Goal: Information Seeking & Learning: Learn about a topic

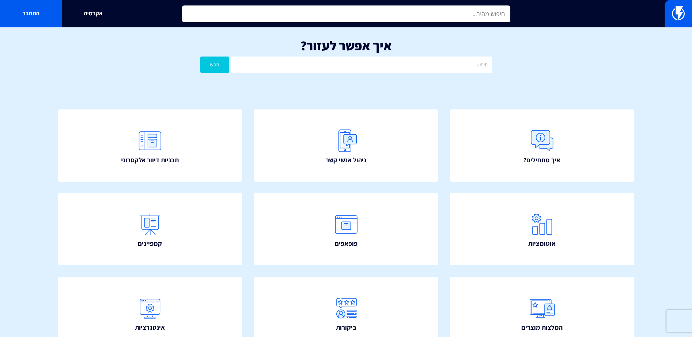
click at [486, 18] on input "text" at bounding box center [346, 13] width 328 height 17
type input "mebui"
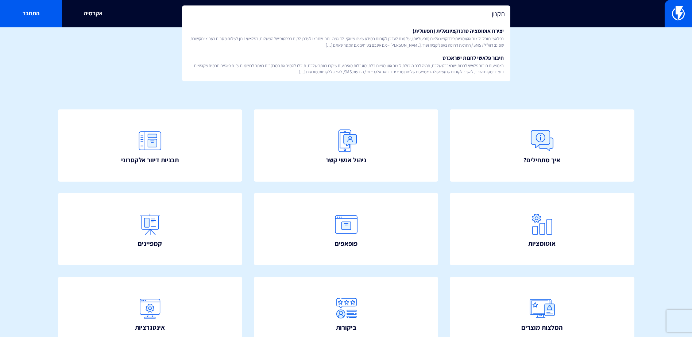
type input "תקנון"
click at [593, 81] on div "איך אפשר לעזור? חפש" at bounding box center [346, 57] width 692 height 60
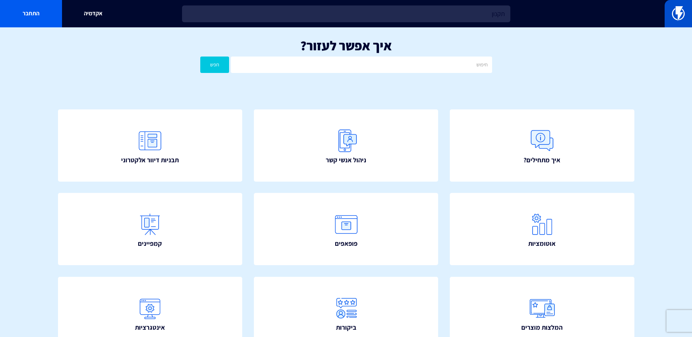
click at [670, 9] on link at bounding box center [678, 13] width 27 height 27
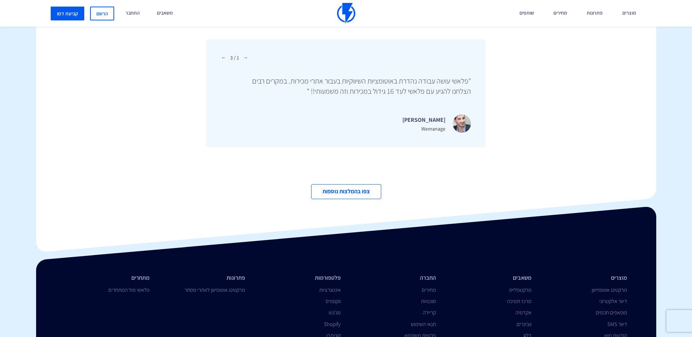
scroll to position [2510, 0]
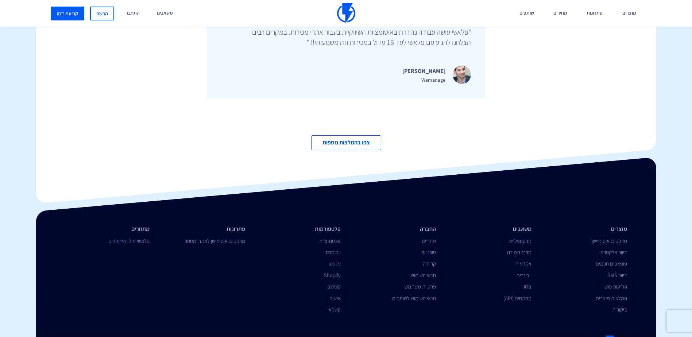
drag, startPoint x: 451, startPoint y: 58, endPoint x: 444, endPoint y: 144, distance: 86.0
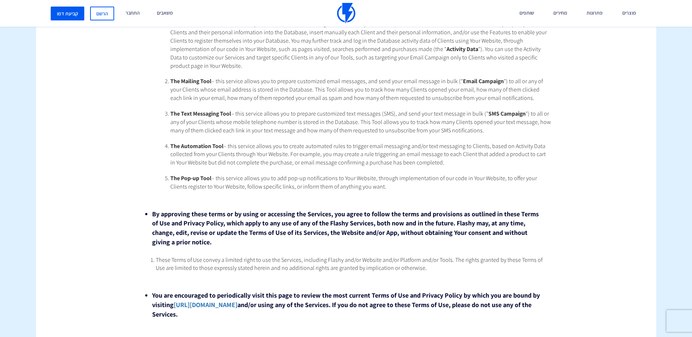
scroll to position [292, 0]
